Goal: Task Accomplishment & Management: Manage account settings

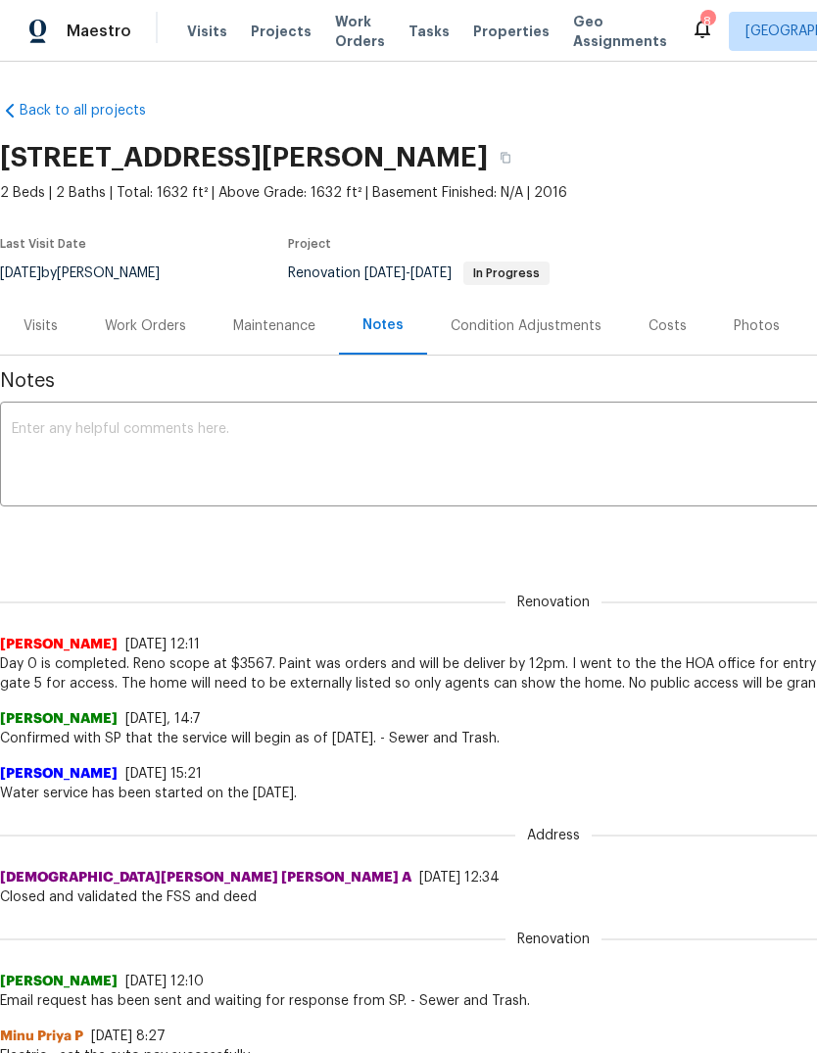
click at [412, 18] on div "Visits Projects Work Orders Tasks Properties Geo Assignments" at bounding box center [439, 31] width 504 height 39
click at [414, 27] on span "Tasks" at bounding box center [429, 31] width 41 height 14
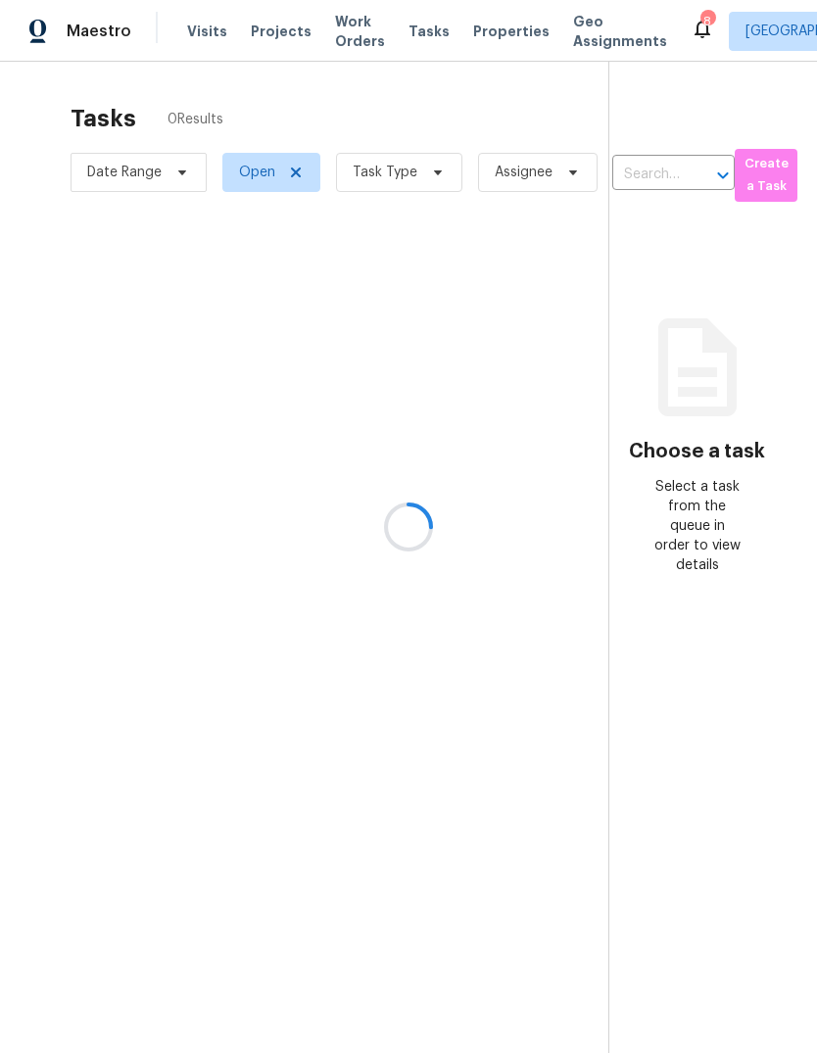
click at [424, 171] on div at bounding box center [408, 526] width 817 height 1053
click at [434, 162] on div at bounding box center [408, 526] width 817 height 1053
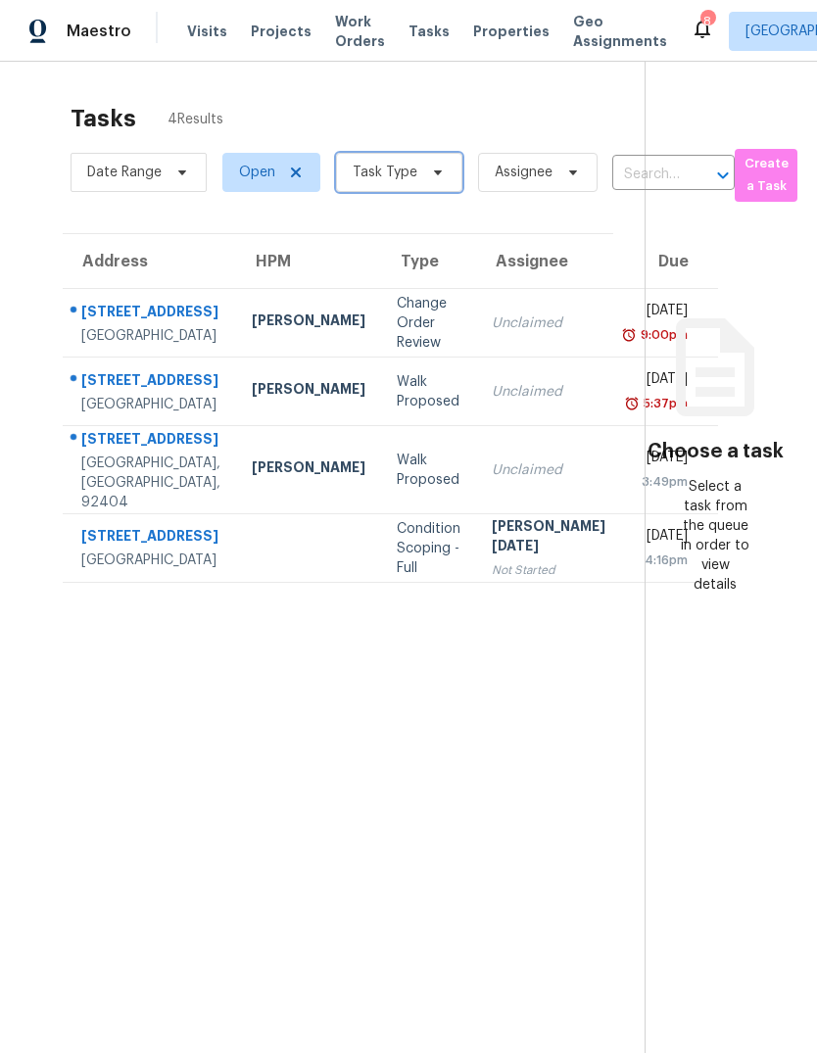
click at [424, 174] on span at bounding box center [435, 173] width 22 height 16
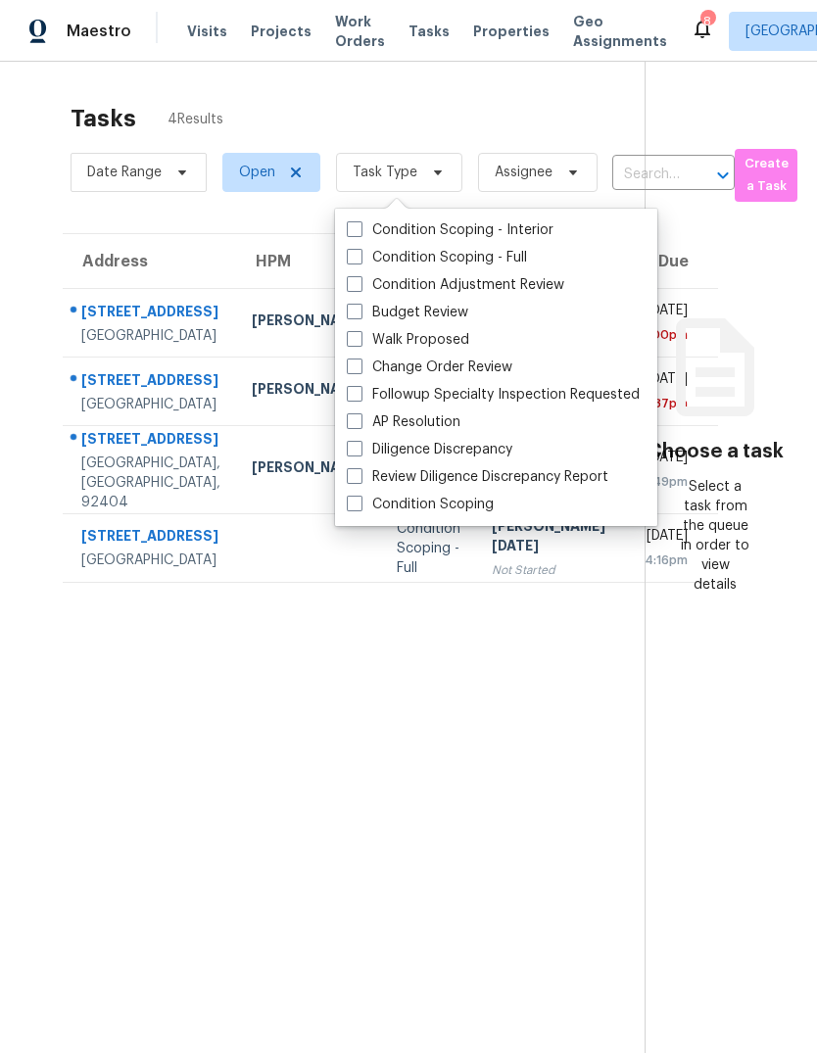
click at [387, 312] on label "Budget Review" at bounding box center [407, 313] width 121 height 20
click at [360, 312] on input "Budget Review" at bounding box center [353, 309] width 13 height 13
checkbox input "true"
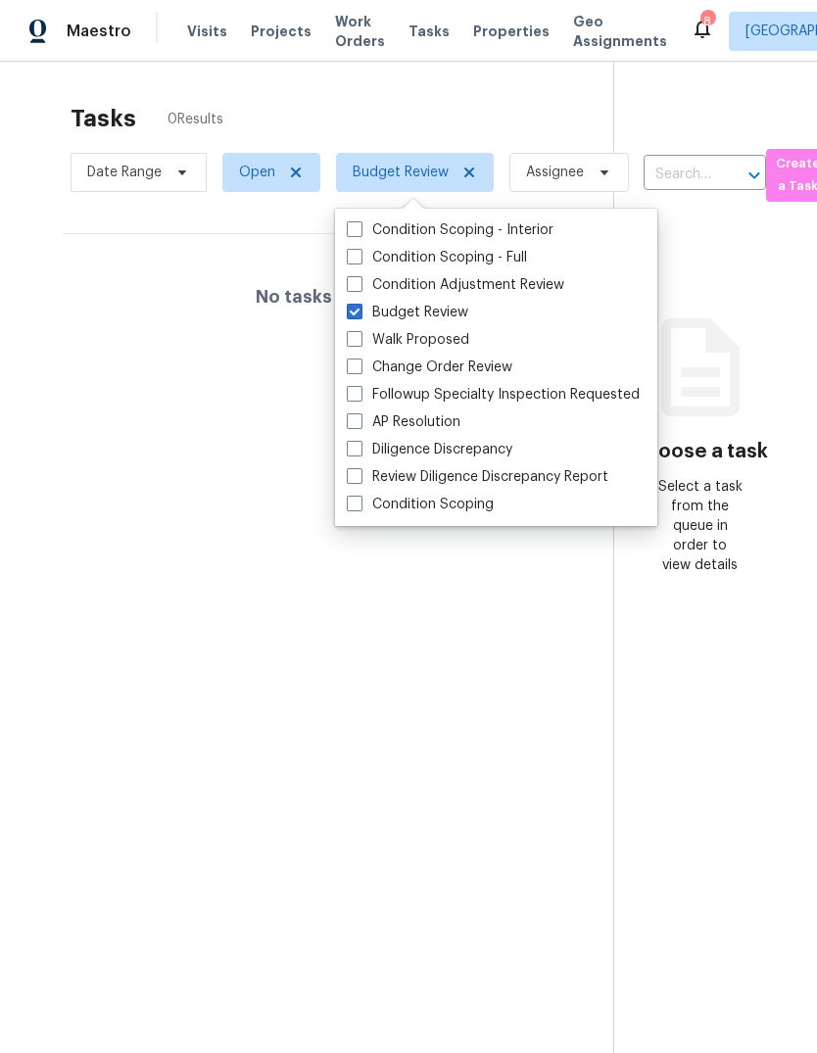
click at [433, 704] on section "Tasks 0 Results Date Range Open Budget Review Assignee ​ Create a Task No tasks…" at bounding box center [322, 604] width 582 height 1022
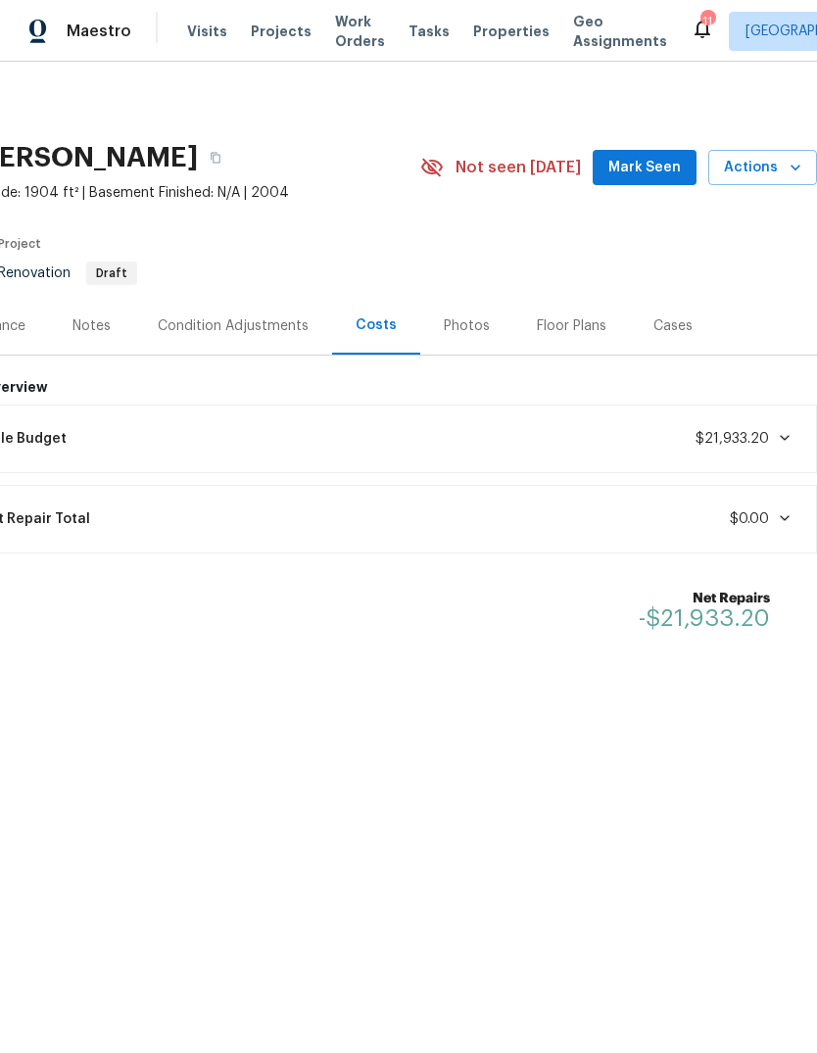
scroll to position [0, 290]
click at [654, 169] on span "Mark Seen" at bounding box center [644, 168] width 73 height 24
click at [664, 166] on span "Mark Seen" at bounding box center [644, 168] width 73 height 24
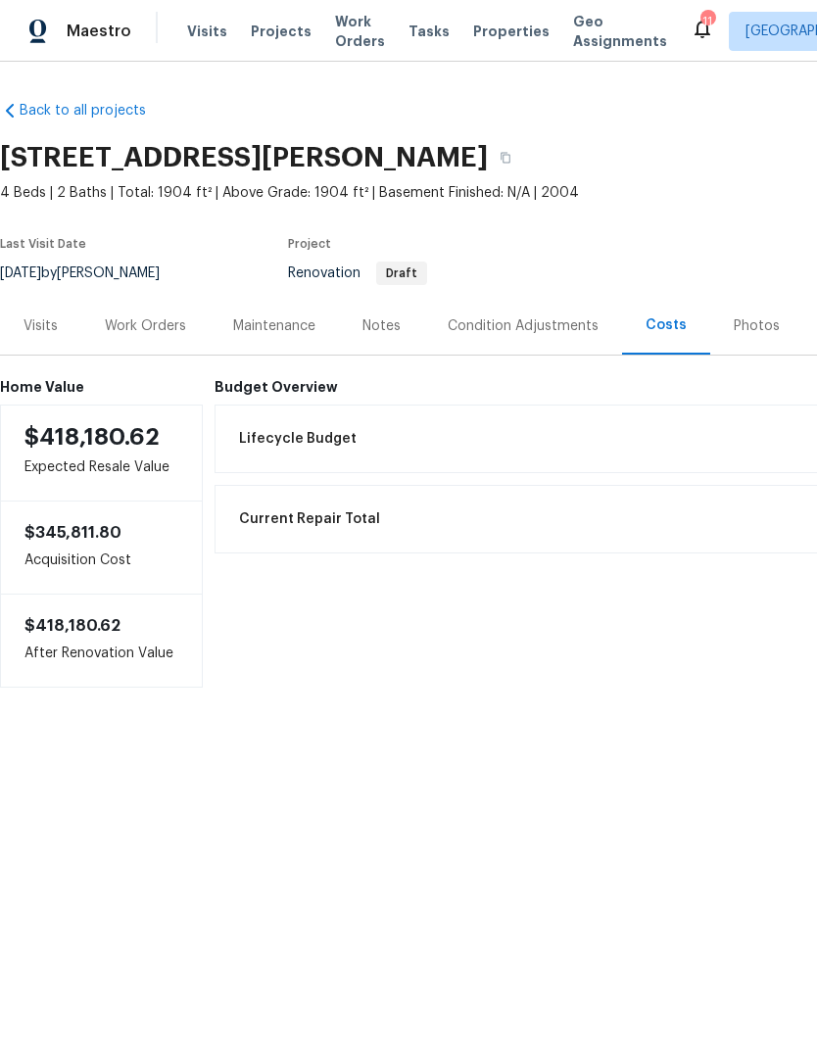
scroll to position [0, 0]
click at [164, 317] on div "Work Orders" at bounding box center [145, 326] width 81 height 20
